Goal: Check status: Check status

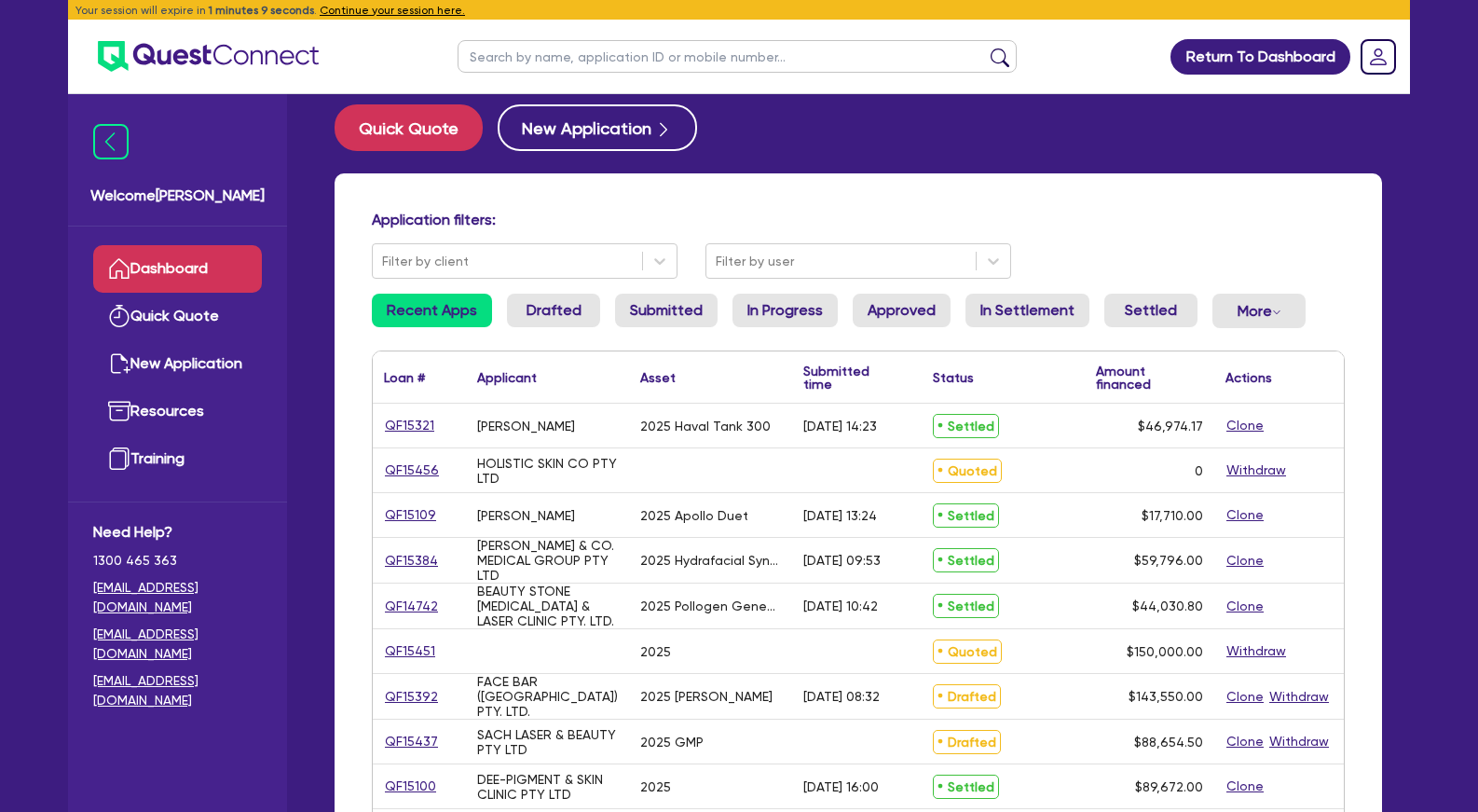
click at [879, 171] on div "Quick Quote New Application Application filters: Filter by client Filter by use…" at bounding box center [858, 759] width 1104 height 1310
click at [215, 307] on link "Quick Quote" at bounding box center [177, 316] width 169 height 47
select select "Other"
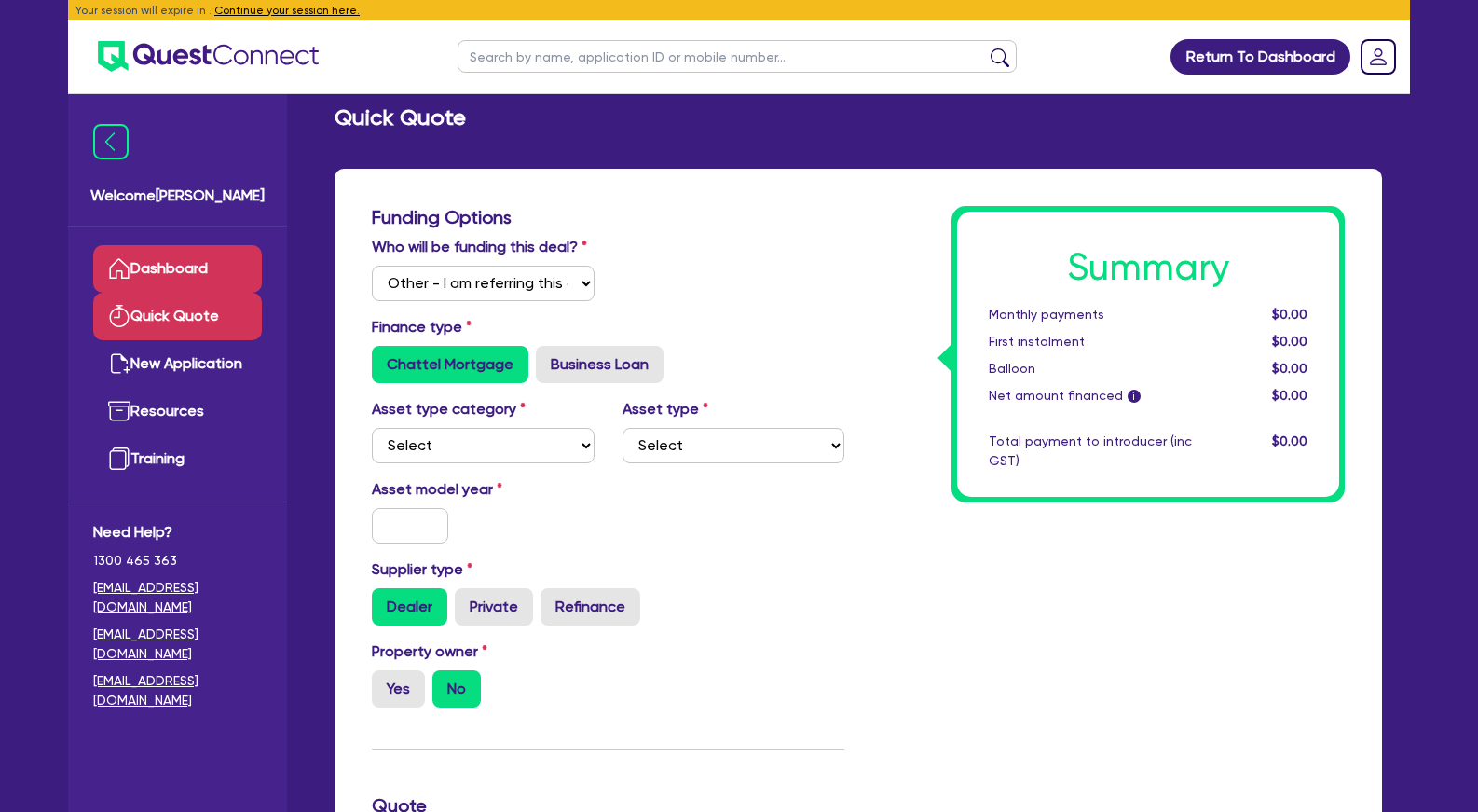
click at [204, 269] on link "Dashboard" at bounding box center [177, 269] width 169 height 47
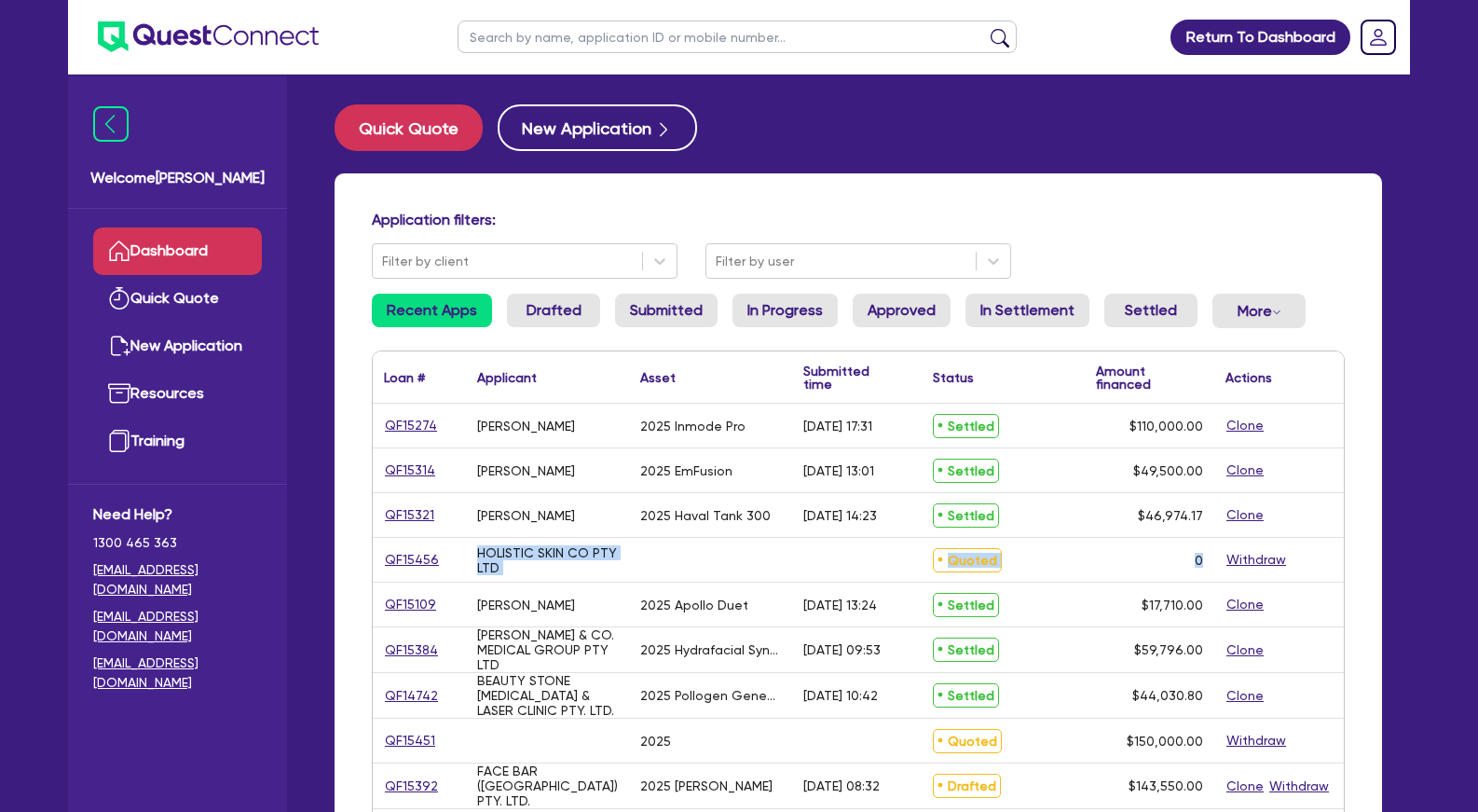
drag, startPoint x: 481, startPoint y: 423, endPoint x: 1211, endPoint y: 563, distance: 743.3
click at [1211, 563] on div "0" at bounding box center [1149, 559] width 129 height 43
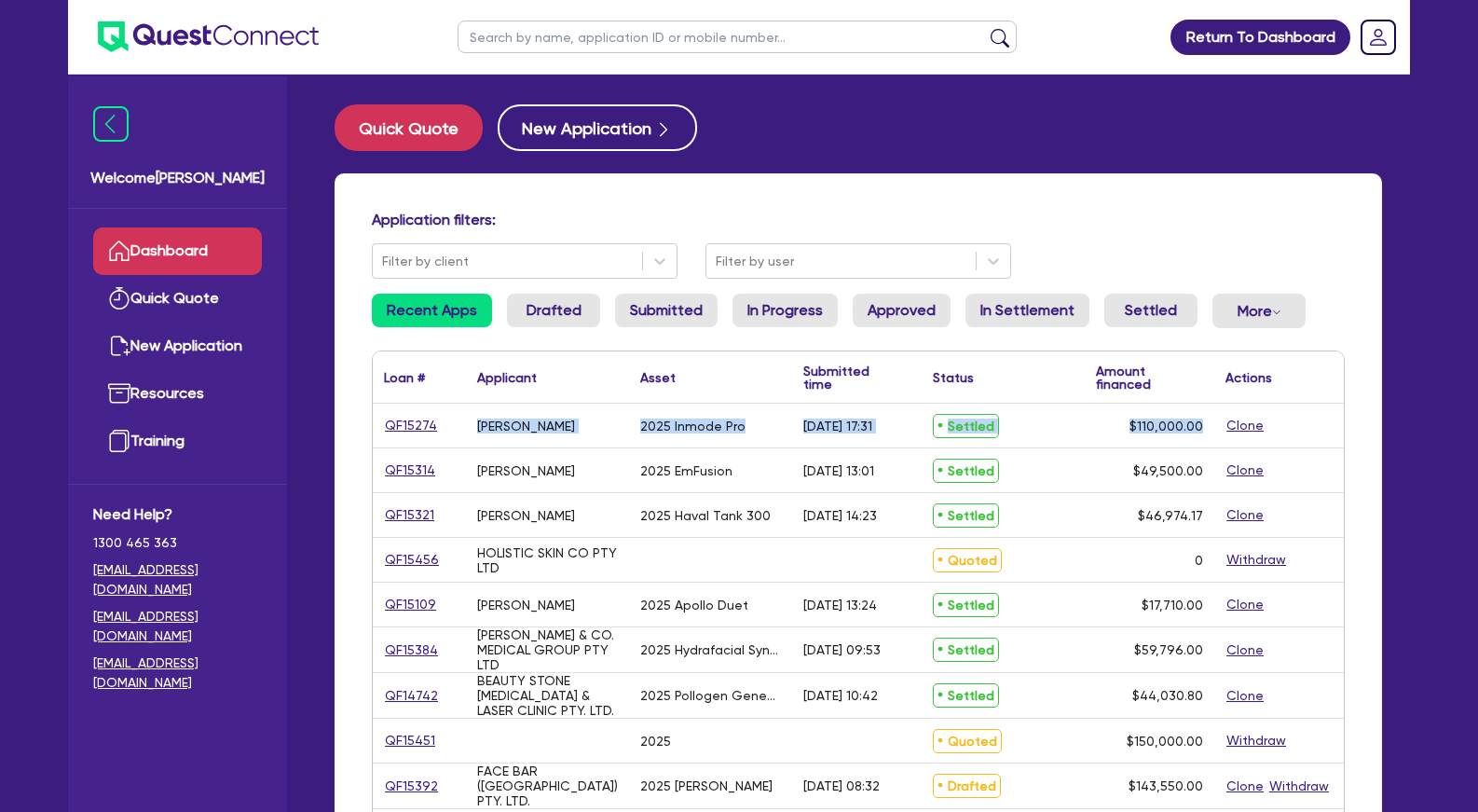
drag, startPoint x: 907, startPoint y: 503, endPoint x: 480, endPoint y: 418, distance: 435.4
click at [480, 419] on div "[PERSON_NAME]" at bounding box center [526, 426] width 98 height 15
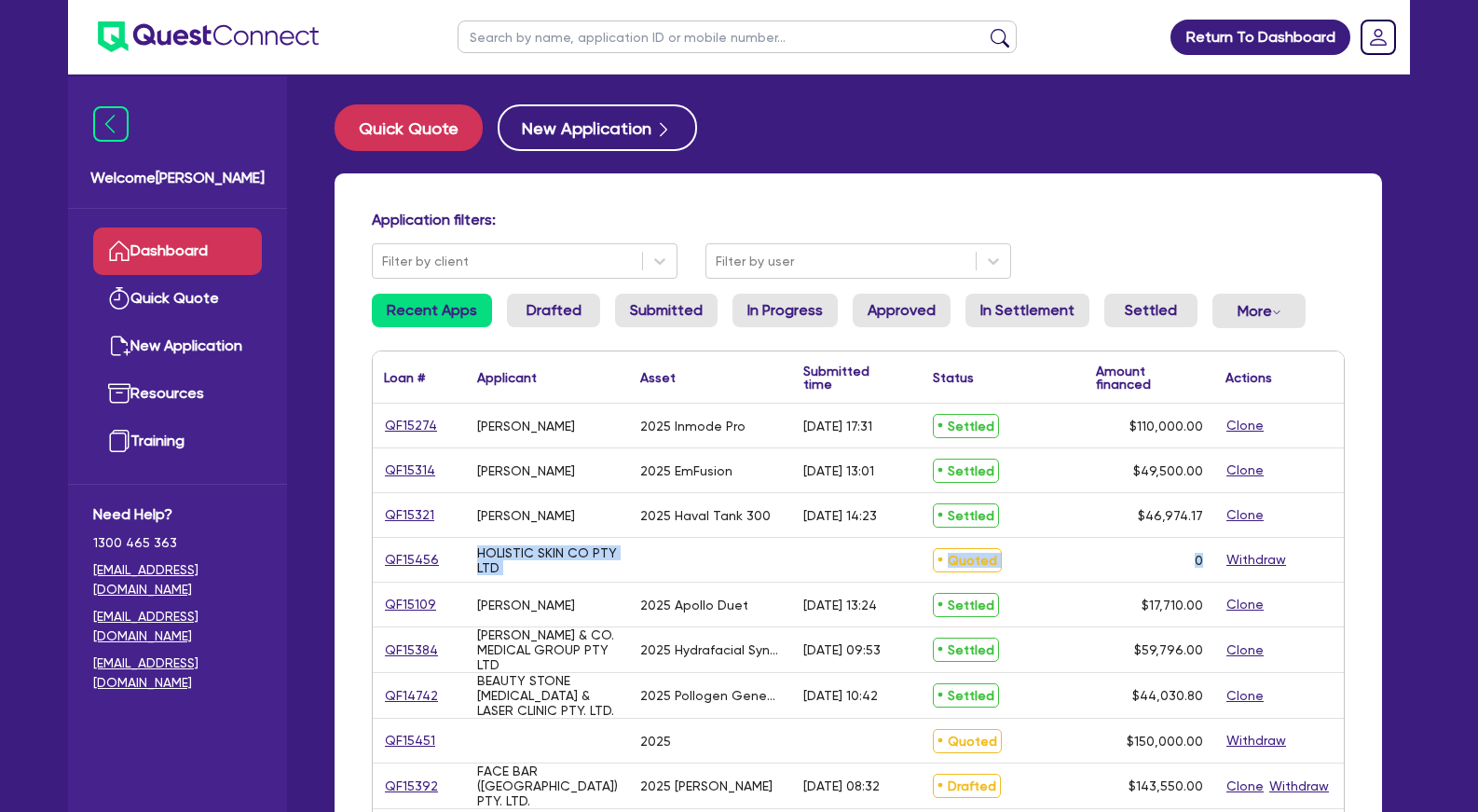
drag, startPoint x: 473, startPoint y: 418, endPoint x: 1208, endPoint y: 567, distance: 750.0
click at [1208, 567] on div "0" at bounding box center [1149, 559] width 129 height 43
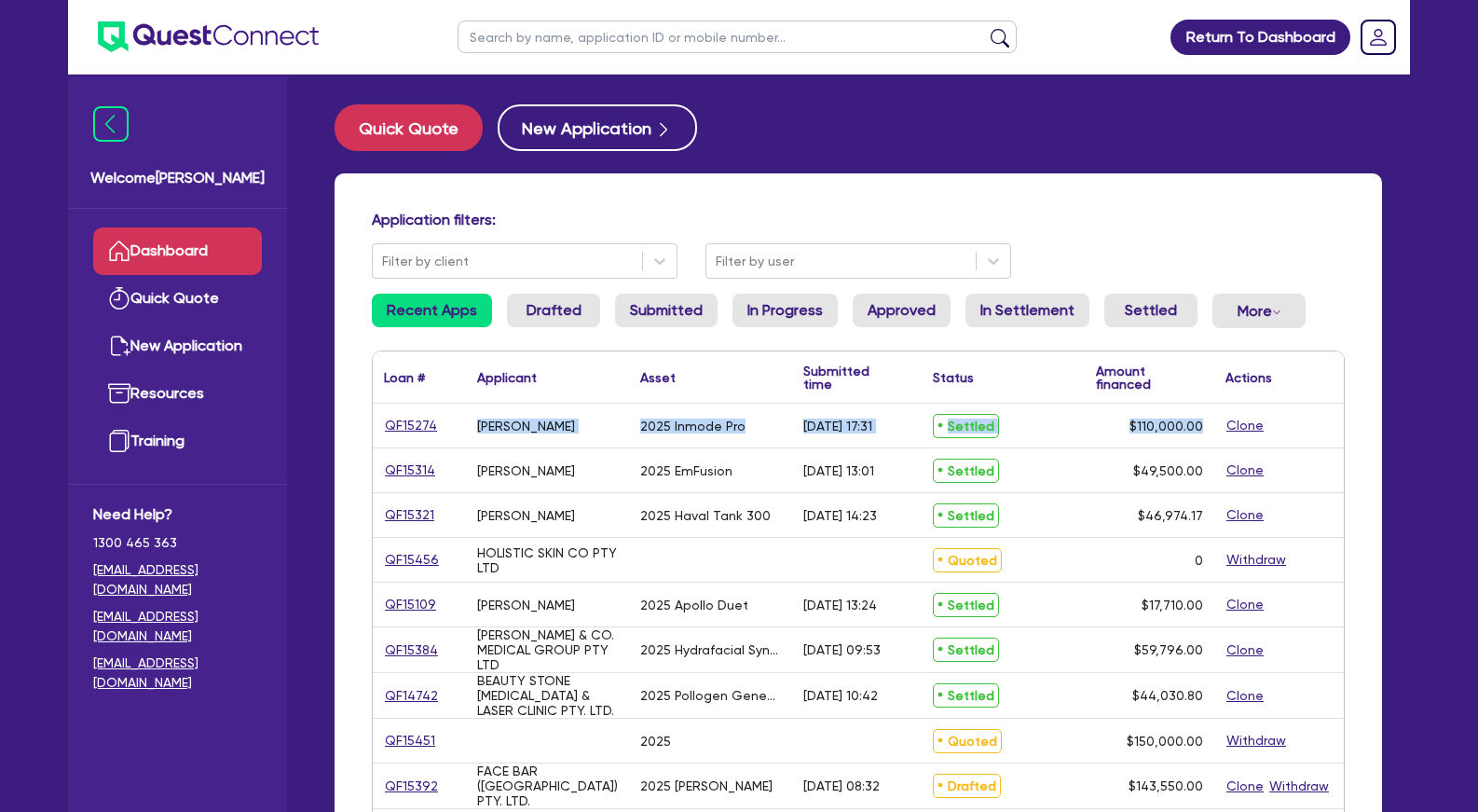
drag, startPoint x: 1206, startPoint y: 564, endPoint x: 490, endPoint y: 422, distance: 729.9
click at [490, 422] on div "[PERSON_NAME]" at bounding box center [526, 426] width 98 height 15
click at [618, 233] on div "Application filters:" at bounding box center [857, 223] width 1001 height 25
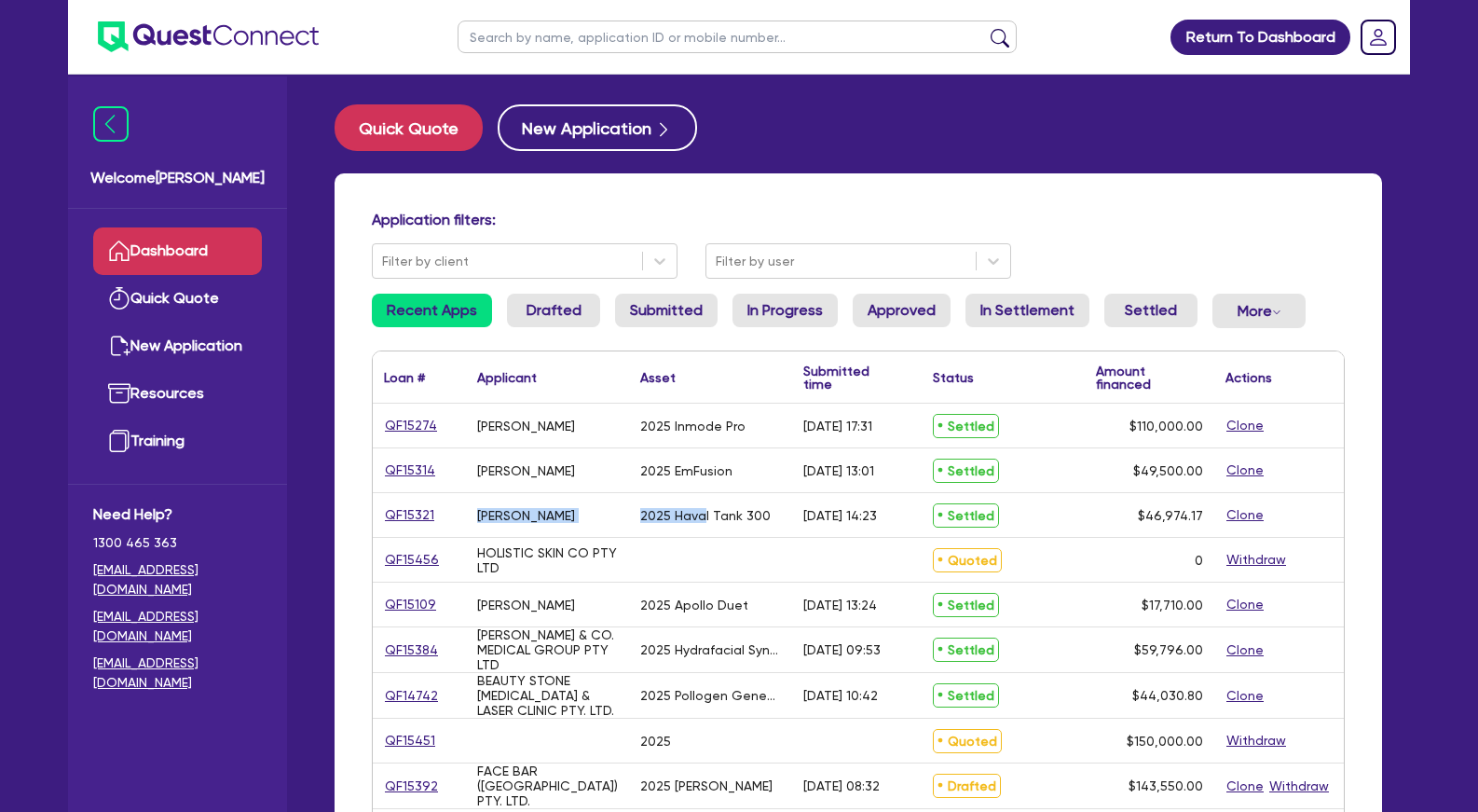
drag, startPoint x: 679, startPoint y: 495, endPoint x: 705, endPoint y: 529, distance: 42.8
click at [705, 529] on div "2025 Haval Tank 300" at bounding box center [710, 515] width 163 height 43
click at [706, 519] on div "2025 Haval Tank 300" at bounding box center [706, 516] width 130 height 15
